Goal: Information Seeking & Learning: Learn about a topic

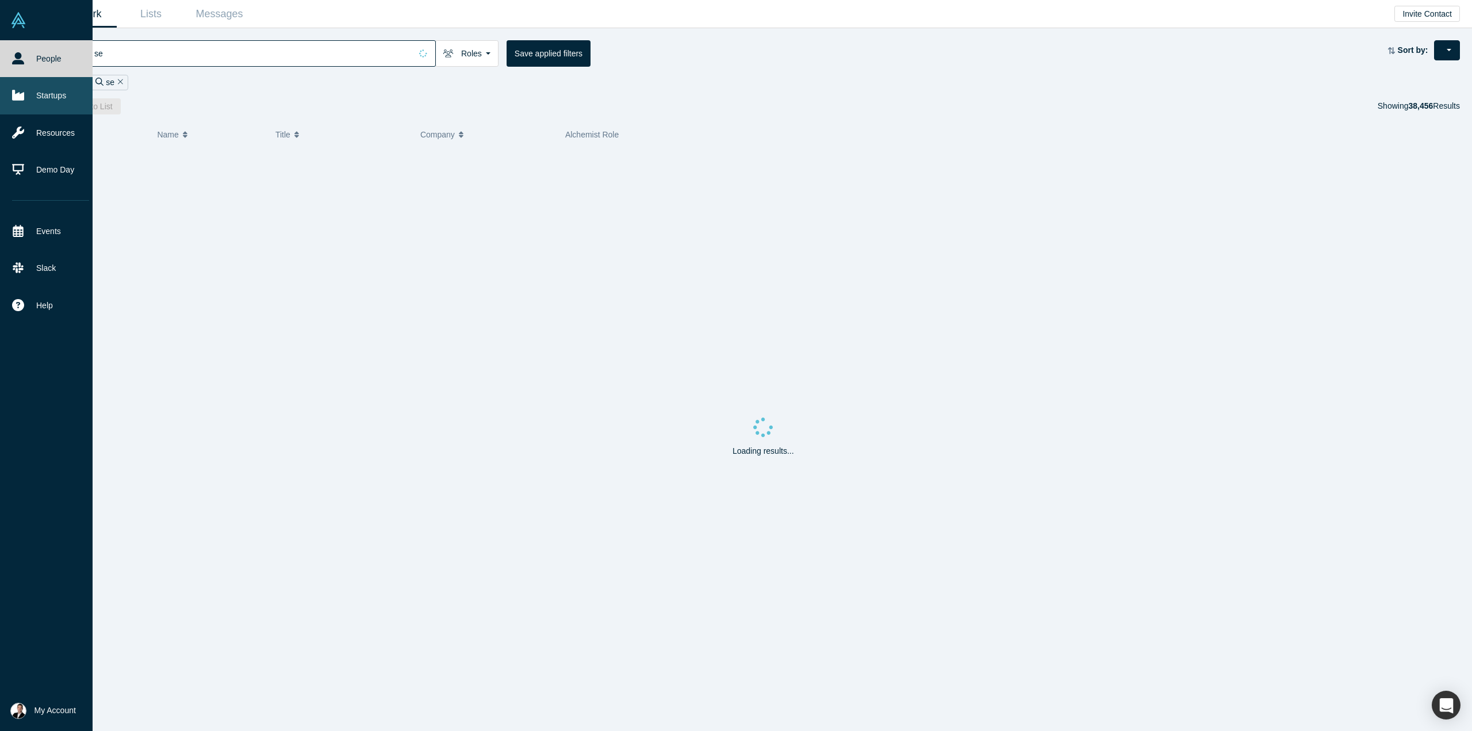
click at [23, 83] on link "Startups" at bounding box center [50, 95] width 101 height 37
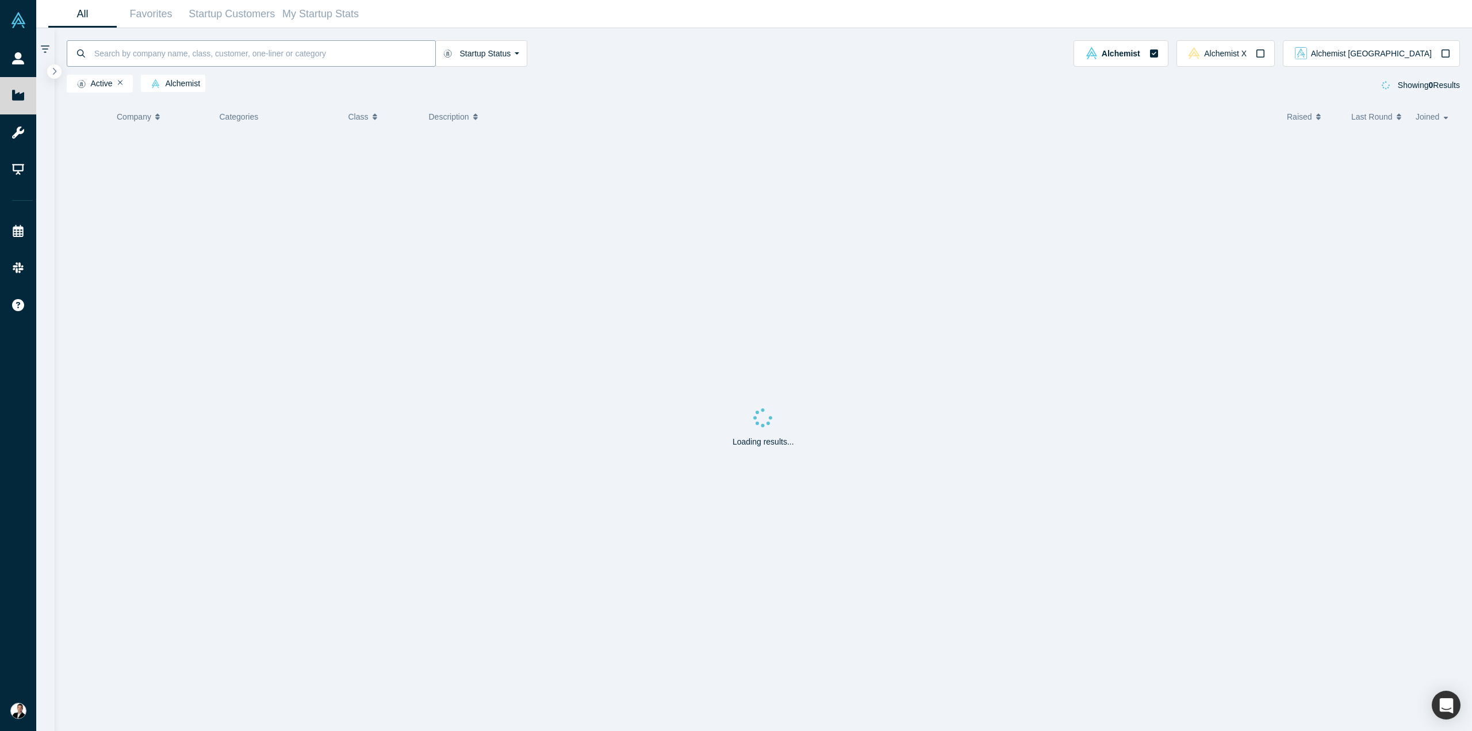
click at [155, 44] on input at bounding box center [264, 53] width 342 height 27
type input "sellwizr"
click at [196, 150] on div "SellWizr" at bounding box center [162, 149] width 91 height 40
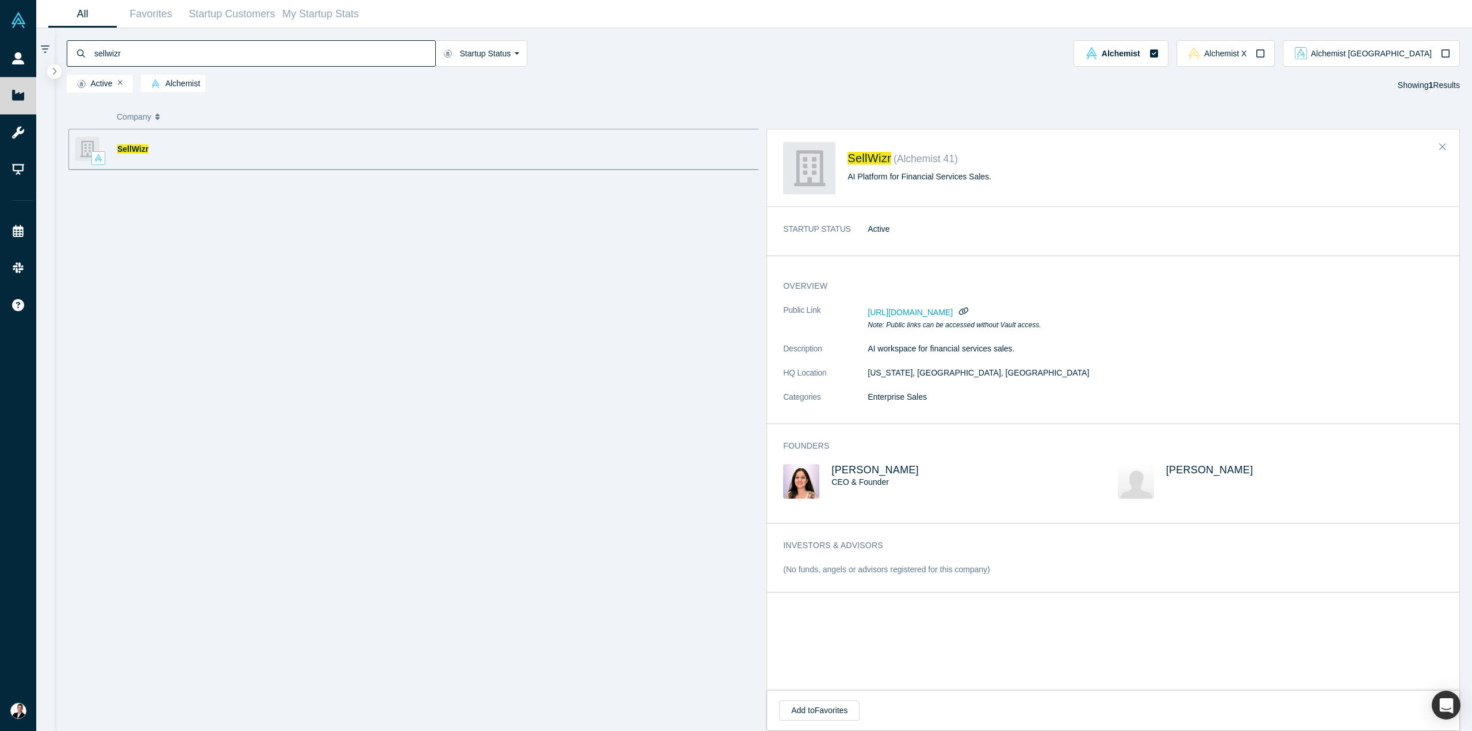
click at [872, 471] on span "[PERSON_NAME]" at bounding box center [875, 470] width 87 height 12
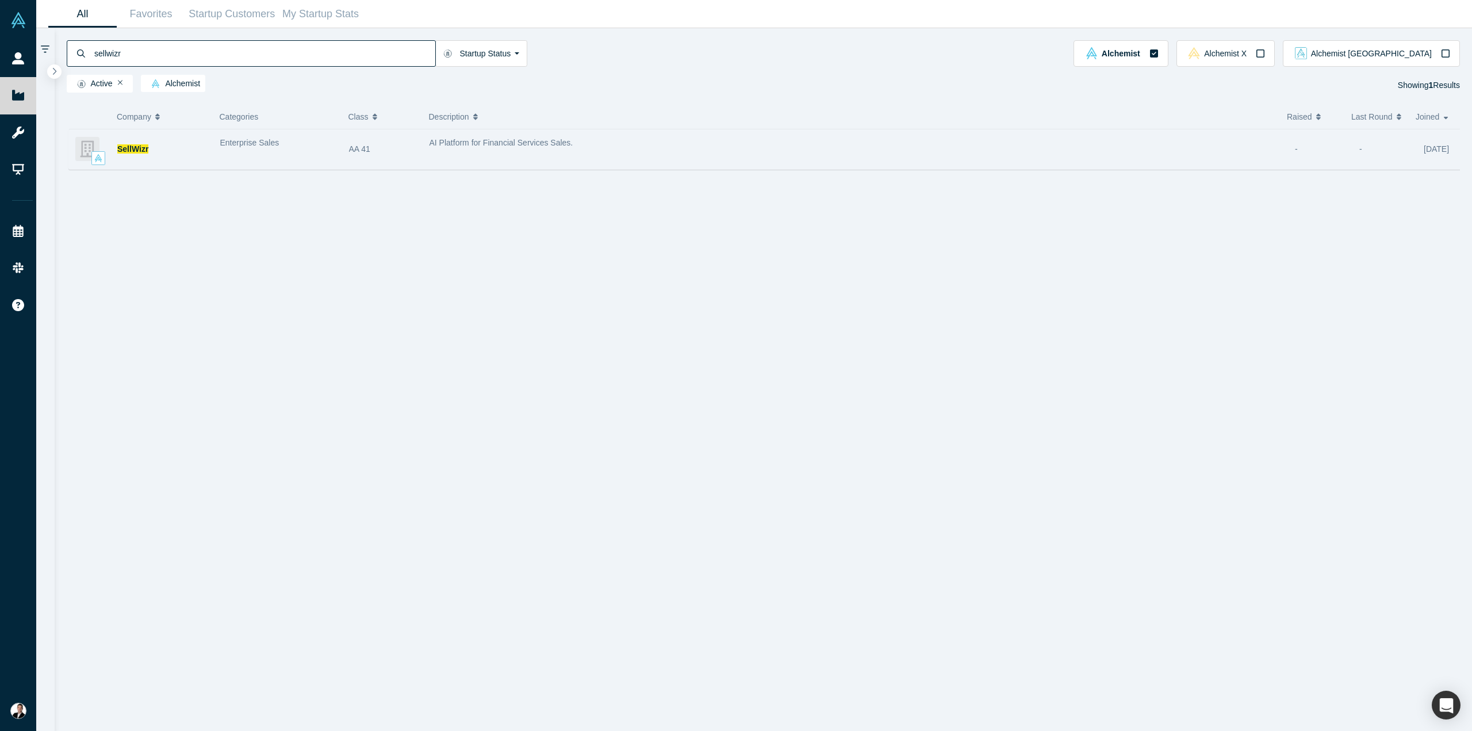
click at [707, 149] on div "AI Platform for Financial Services Sales." at bounding box center [857, 143] width 854 height 12
